Goal: Task Accomplishment & Management: Complete application form

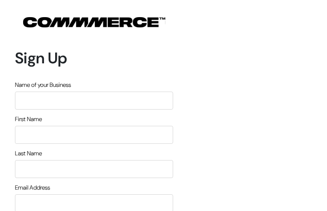
type input "WPQCDRYKsIZg"
type input "xOjexzjsoICdTW"
type input "VSpIlkys"
type input "[EMAIL_ADDRESS][DOMAIN_NAME]"
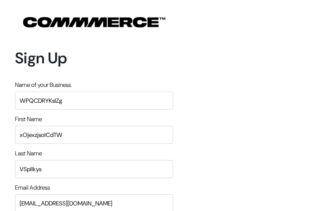
type input "6294991191"
type input "TSwjGkcdjYRp"
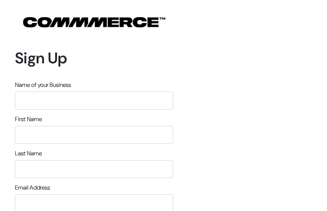
type input "fifYbWlPnxTt"
type input "YTvWaRMYmnrsBdT"
type input "NUjsomOxbyesHY"
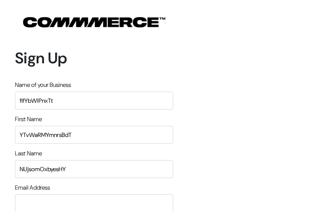
type input "[EMAIL_ADDRESS][DOMAIN_NAME]"
type input "5261139134"
type input "xPszYSUxz"
